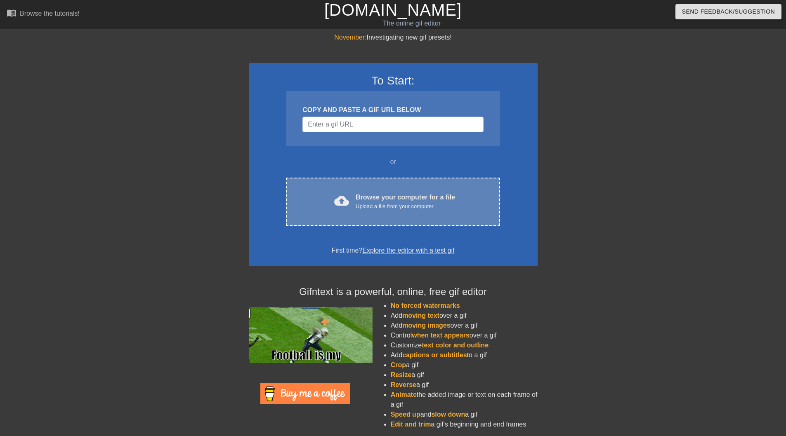
click at [379, 200] on div "Browse your computer for a file Upload a file from your computer" at bounding box center [405, 202] width 99 height 18
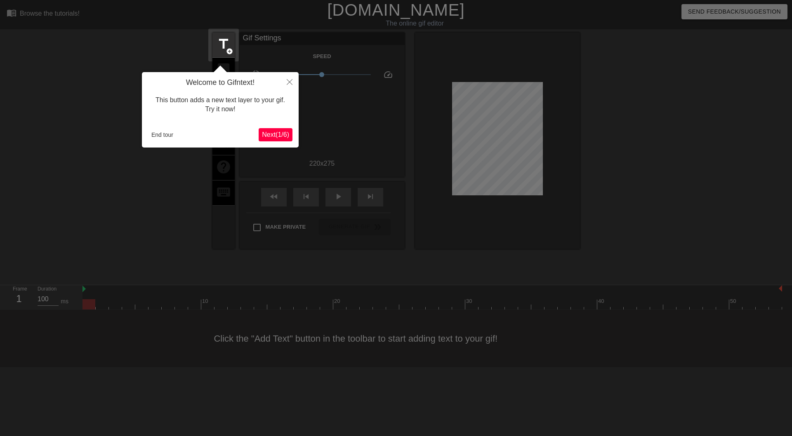
click at [284, 127] on div "Welcome to Gifntext! This button adds a new text layer to your gif. Try it now!…" at bounding box center [220, 109] width 157 height 75
click at [292, 86] on button "Close" at bounding box center [289, 81] width 18 height 19
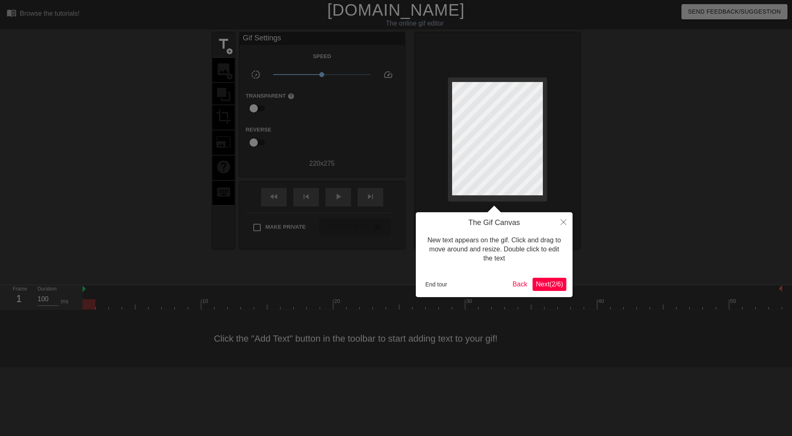
click at [555, 281] on span "Next ( 2 / 6 )" at bounding box center [549, 284] width 27 height 7
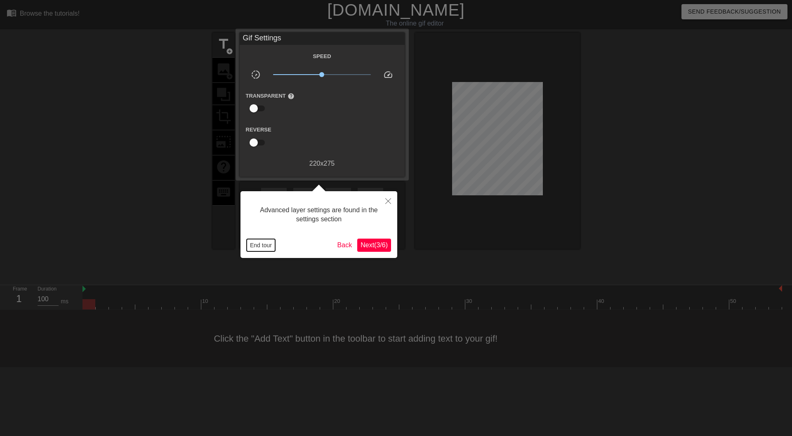
click at [266, 251] on button "End tour" at bounding box center [261, 245] width 28 height 12
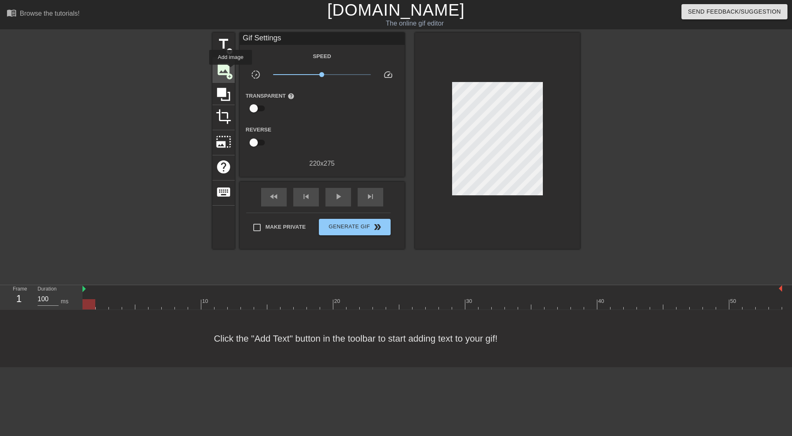
click at [231, 71] on span "image" at bounding box center [224, 69] width 16 height 16
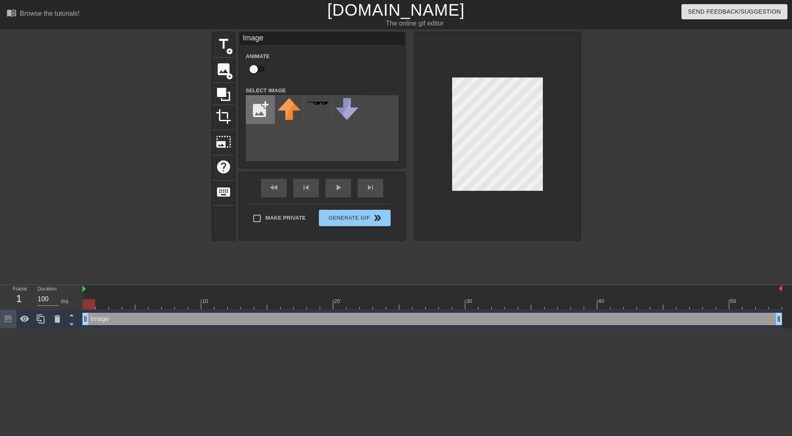
click at [263, 108] on input "file" at bounding box center [260, 110] width 28 height 28
type input "C:\fakepath\Tema.png"
click at [280, 112] on img at bounding box center [289, 121] width 23 height 46
click at [550, 91] on div at bounding box center [497, 136] width 165 height 207
click at [644, 168] on div at bounding box center [652, 156] width 124 height 247
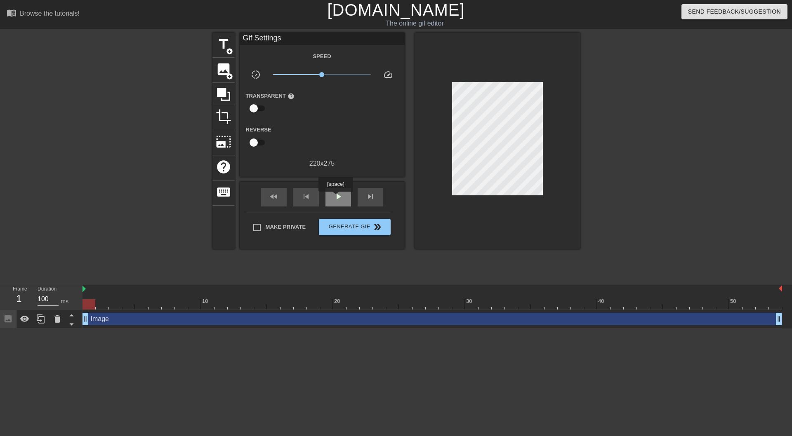
click at [335, 196] on span "play_arrow" at bounding box center [338, 197] width 10 height 10
click at [360, 231] on span "Generate Gif double_arrow" at bounding box center [354, 227] width 65 height 10
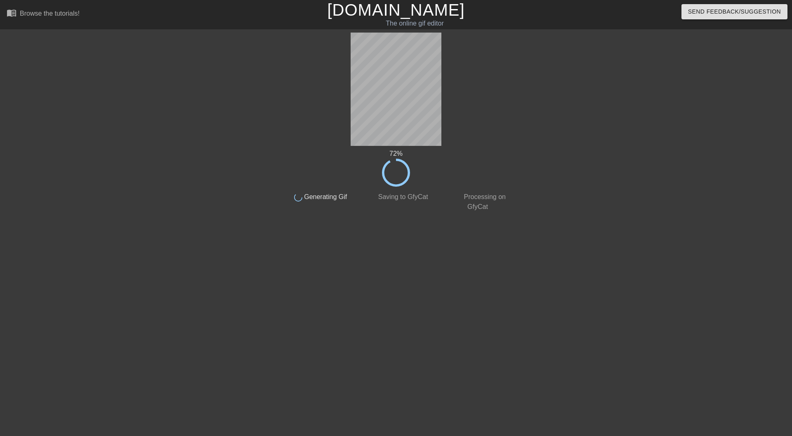
drag, startPoint x: 361, startPoint y: 154, endPoint x: 589, endPoint y: 203, distance: 232.5
click at [590, 201] on div at bounding box center [584, 156] width 124 height 247
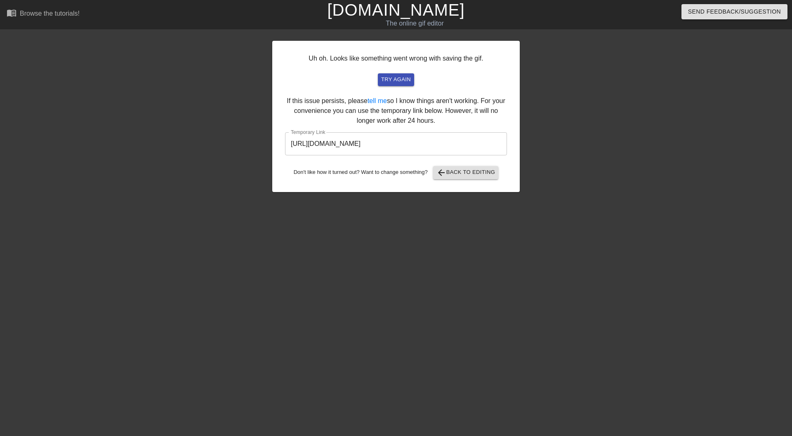
click at [421, 139] on input "[URL][DOMAIN_NAME]" at bounding box center [396, 143] width 222 height 23
